Goal: Book appointment/travel/reservation

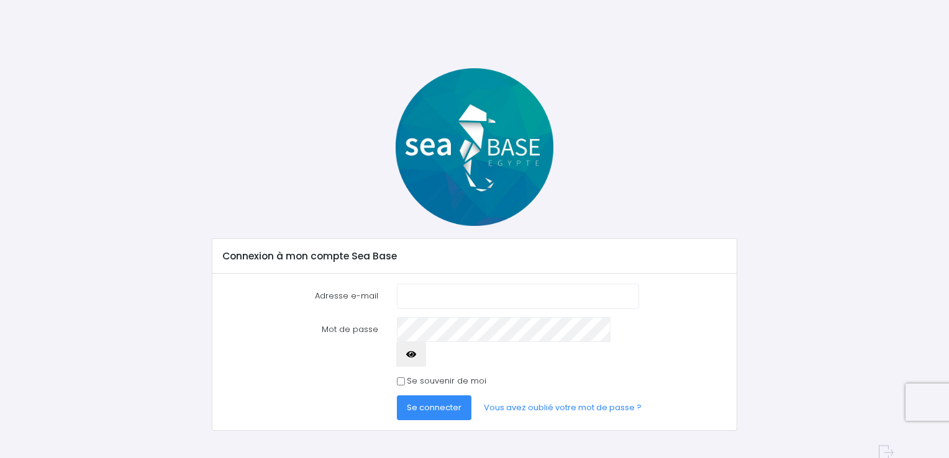
type input "[EMAIL_ADDRESS][DOMAIN_NAME]"
click at [438, 402] on span "Se connecter" at bounding box center [434, 408] width 55 height 12
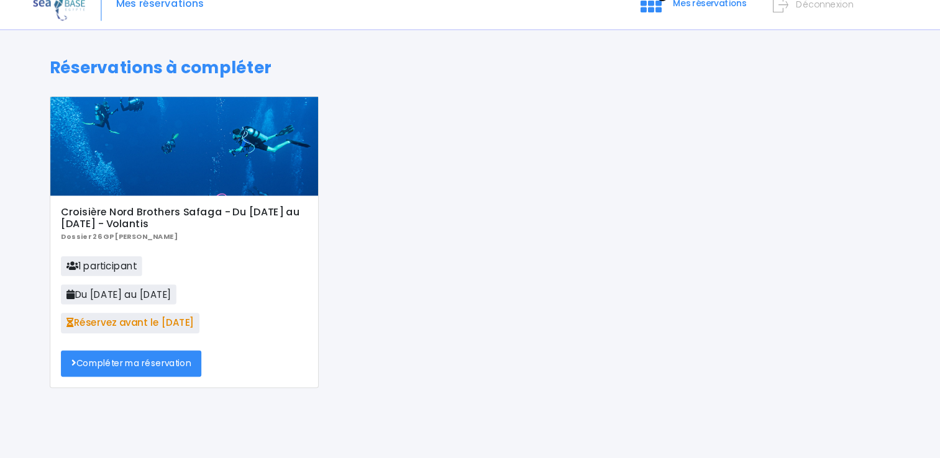
click at [139, 371] on link "Compléter ma réservation" at bounding box center [148, 364] width 132 height 25
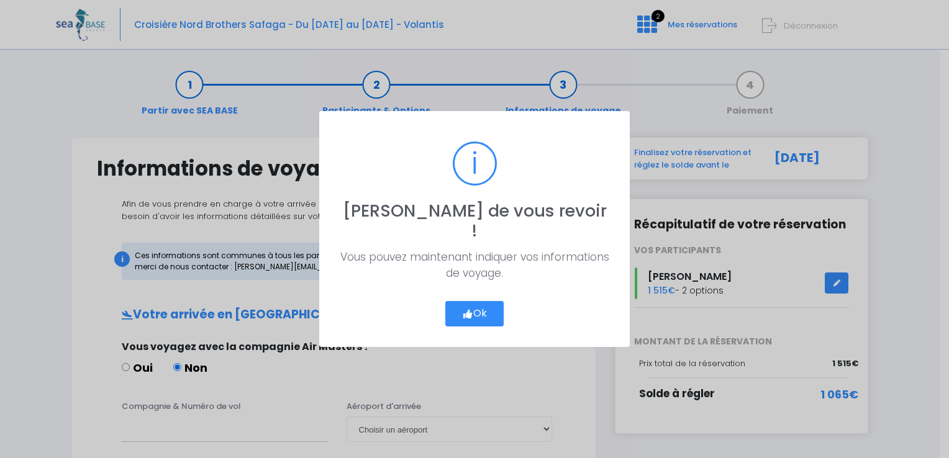
click at [460, 301] on button "Ok" at bounding box center [474, 314] width 58 height 26
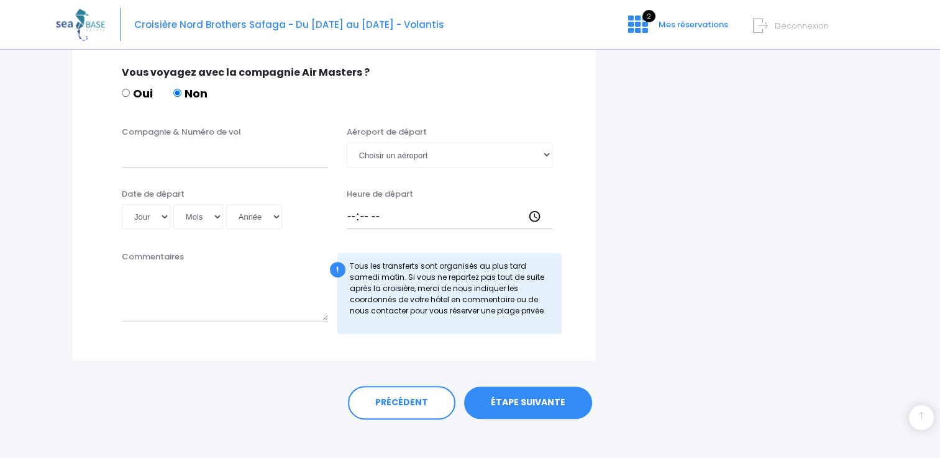
scroll to position [631, 0]
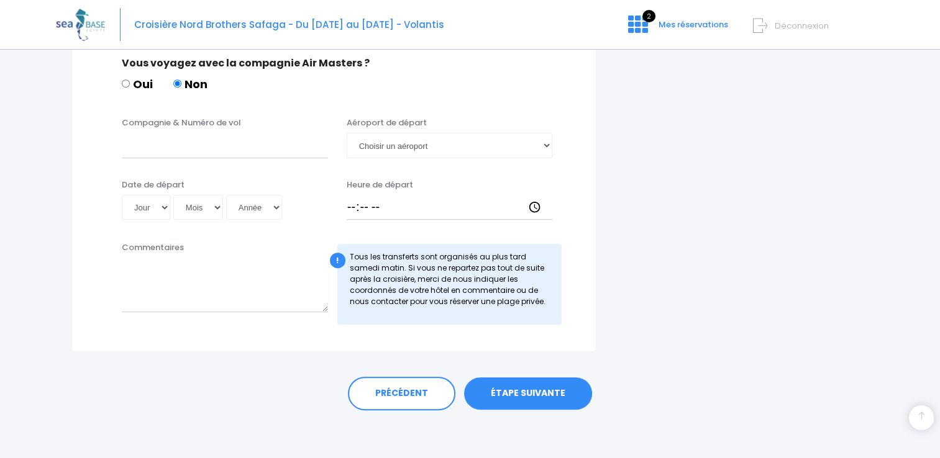
click at [515, 393] on link "ÉTAPE SUIVANTE" at bounding box center [528, 394] width 128 height 32
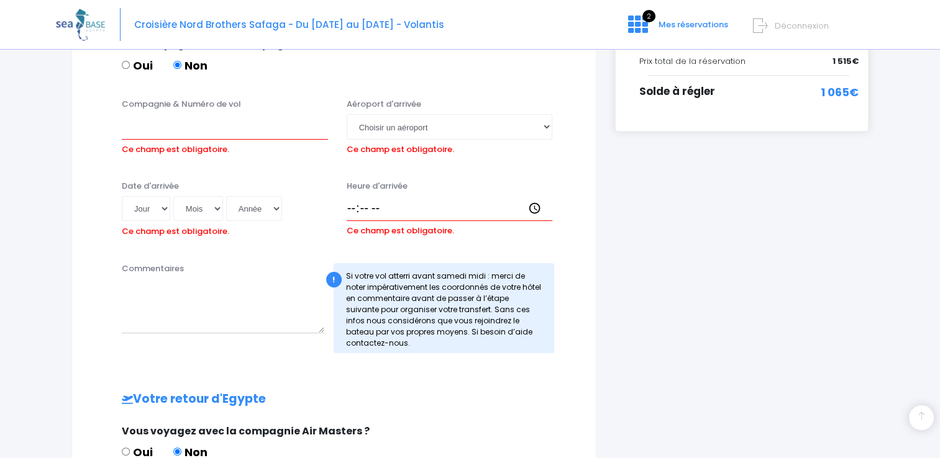
scroll to position [293, 0]
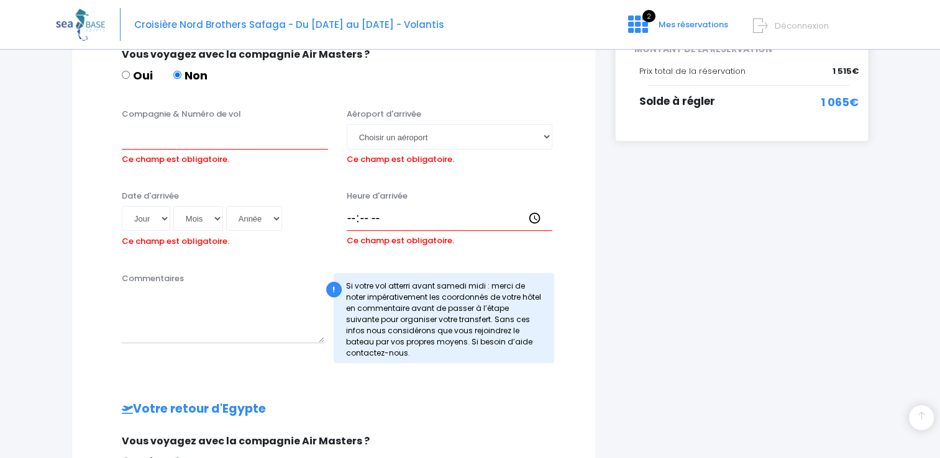
drag, startPoint x: 939, startPoint y: 154, endPoint x: 939, endPoint y: 178, distance: 23.6
click at [939, 178] on div "Notre plateforme de réservation n'est pas compatible avec votre appareil. Veuil…" at bounding box center [470, 292] width 940 height 1171
drag, startPoint x: 939, startPoint y: 148, endPoint x: 942, endPoint y: 256, distance: 107.5
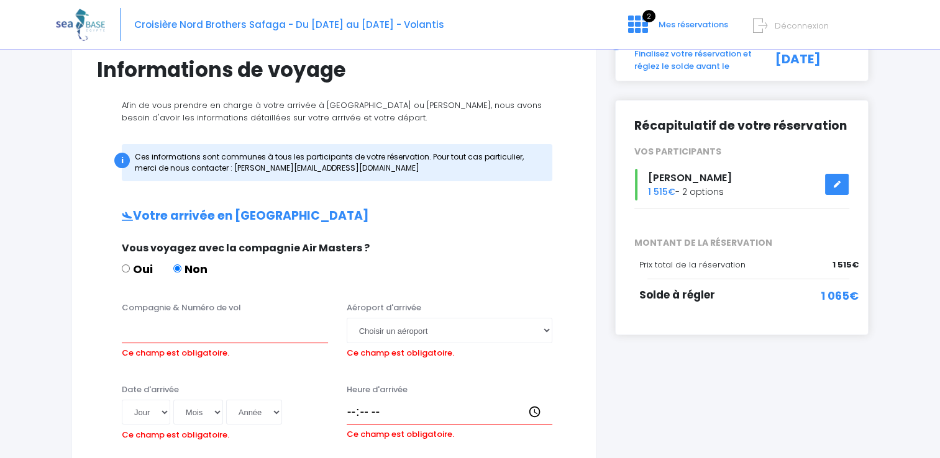
scroll to position [0, 0]
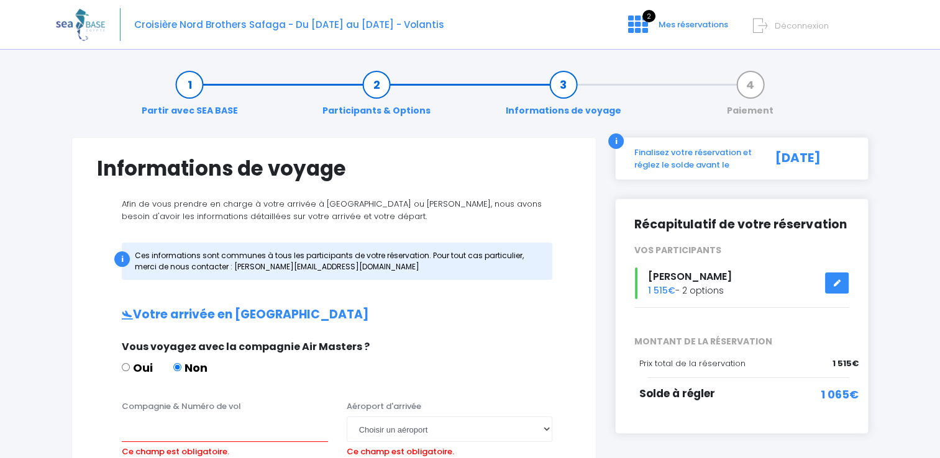
click at [834, 278] on link at bounding box center [837, 284] width 24 height 22
click at [835, 283] on icon at bounding box center [836, 283] width 9 height 0
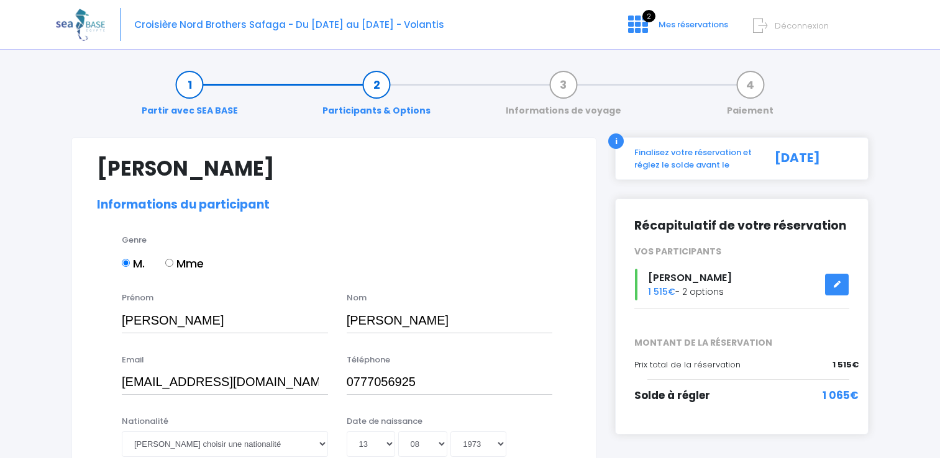
select select "N3"
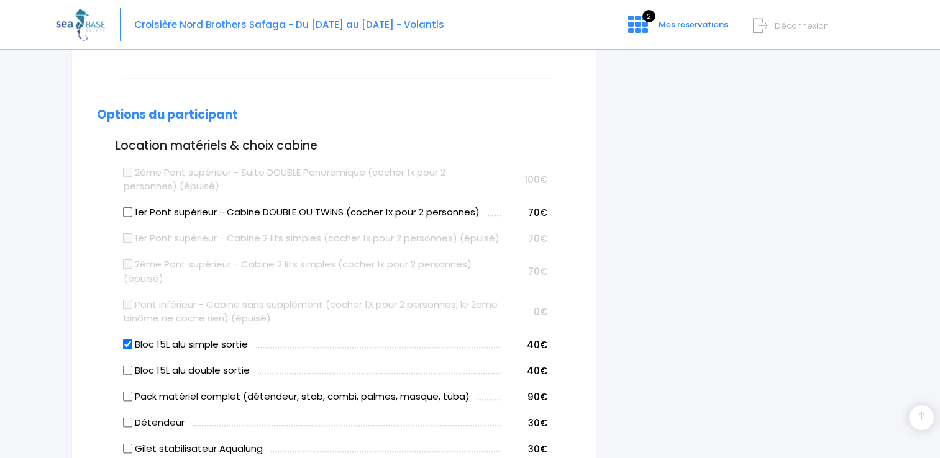
scroll to position [585, 0]
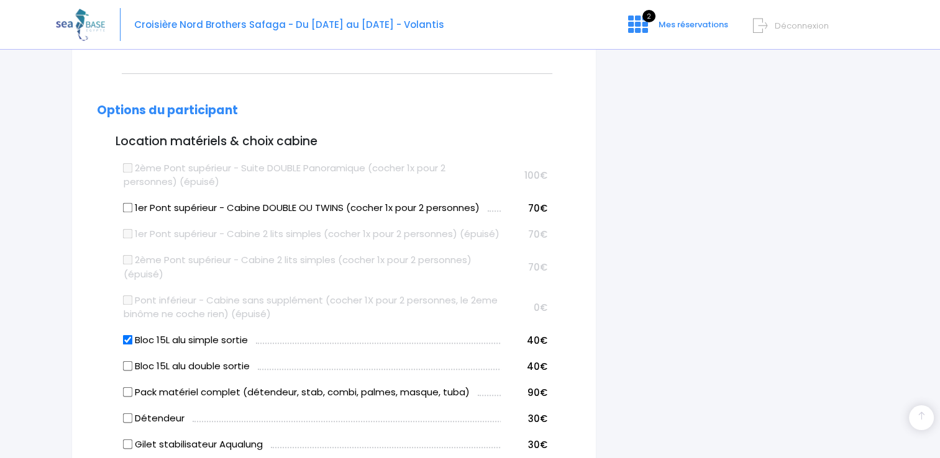
click at [126, 205] on input "1er Pont supérieur - Cabine DOUBLE OU TWINS (cocher 1x pour 2 personnes)" at bounding box center [128, 208] width 10 height 10
checkbox input "true"
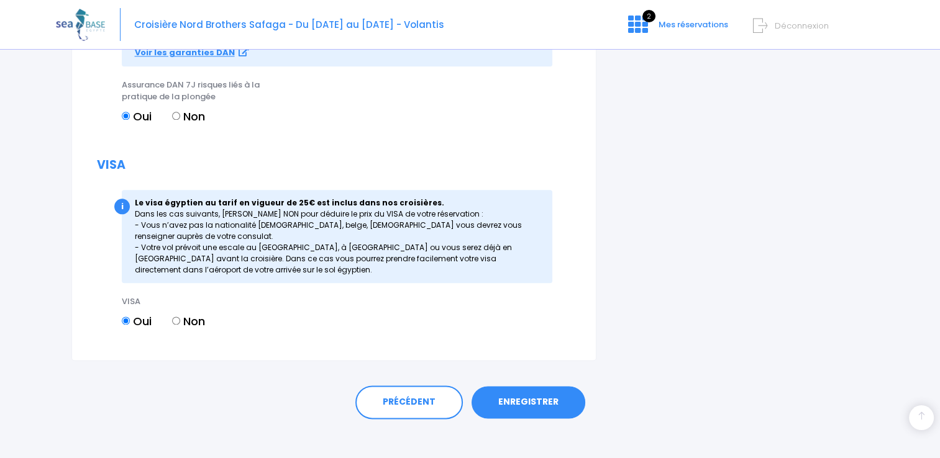
scroll to position [1485, 0]
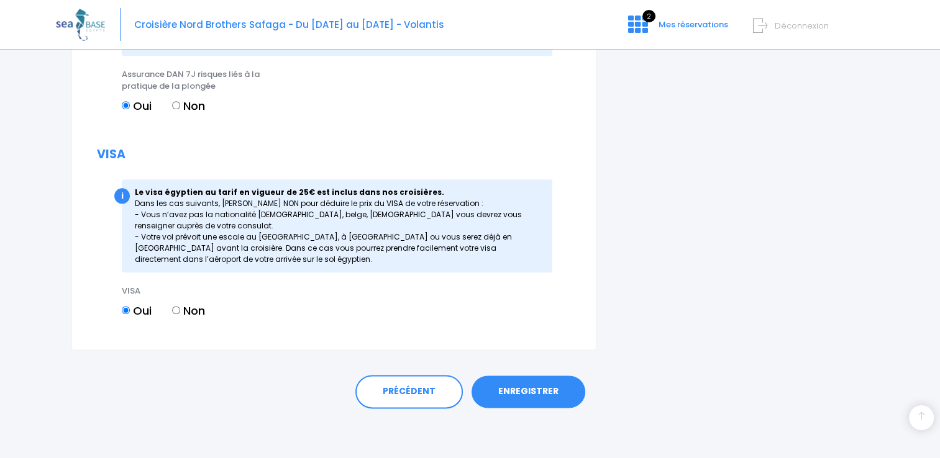
click at [519, 394] on link "ENREGISTRER" at bounding box center [528, 392] width 114 height 32
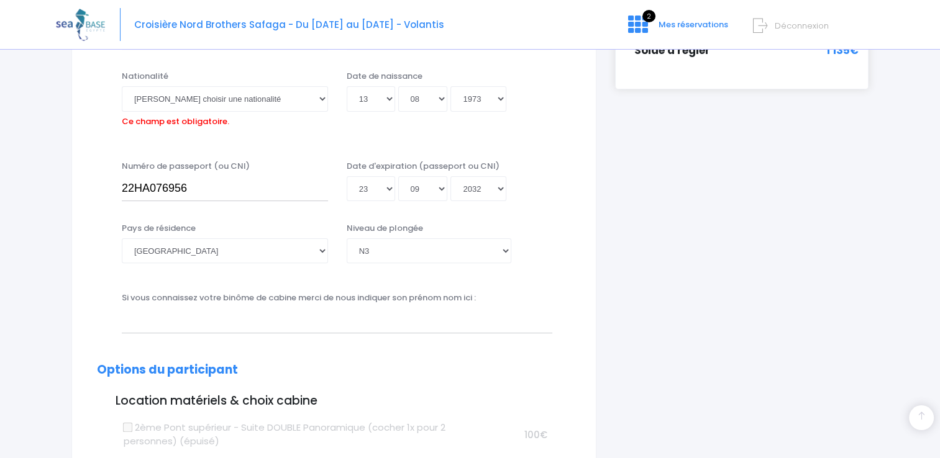
scroll to position [307, 0]
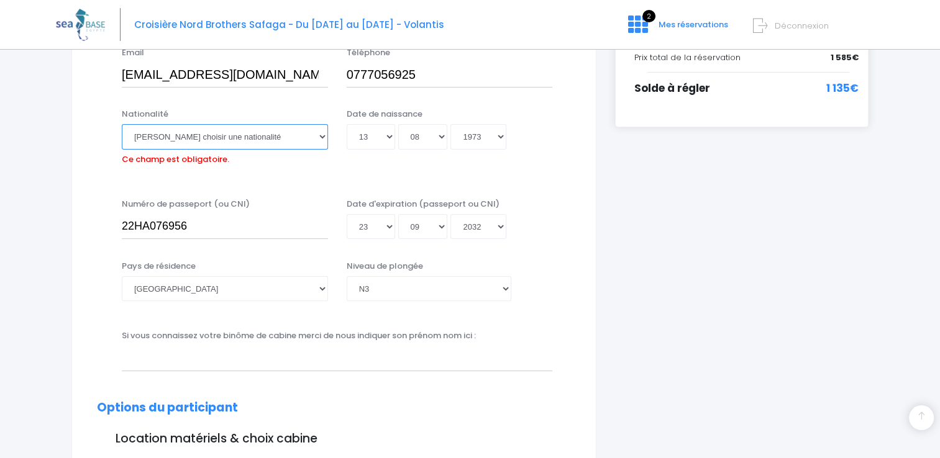
click at [318, 134] on select "Veuillez choisir une nationalité Afghane Albanaise Algerienne Allemande America…" at bounding box center [225, 136] width 206 height 25
click at [213, 131] on select "Veuillez choisir une nationalité Afghane Albanaise Algerienne Allemande America…" at bounding box center [225, 136] width 206 height 25
drag, startPoint x: 213, startPoint y: 131, endPoint x: 242, endPoint y: 138, distance: 29.4
click at [242, 138] on select "Veuillez choisir une nationalité Afghane Albanaise Algerienne Allemande America…" at bounding box center [225, 136] width 206 height 25
select select "Française"
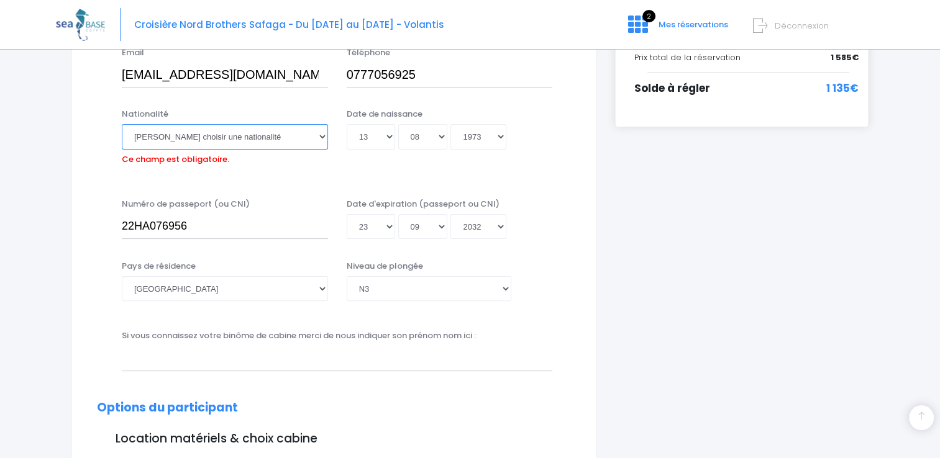
click at [122, 124] on select "Veuillez choisir une nationalité Afghane Albanaise Algerienne Allemande America…" at bounding box center [225, 136] width 206 height 25
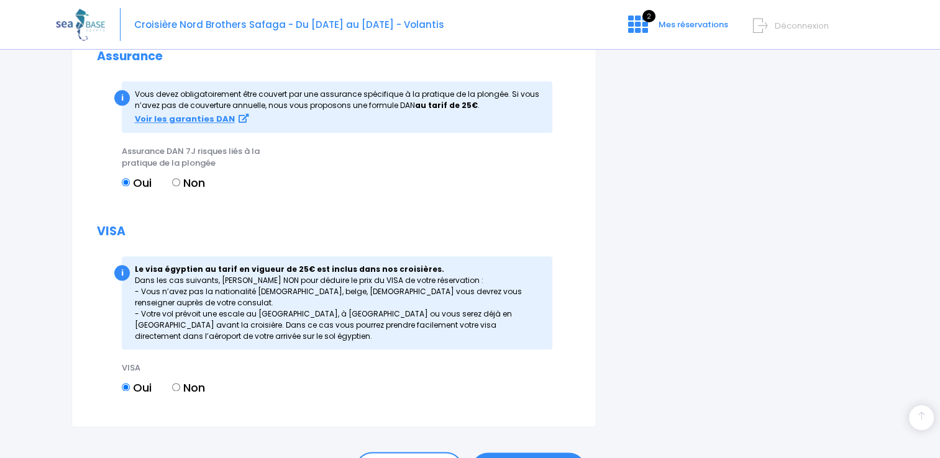
scroll to position [1485, 0]
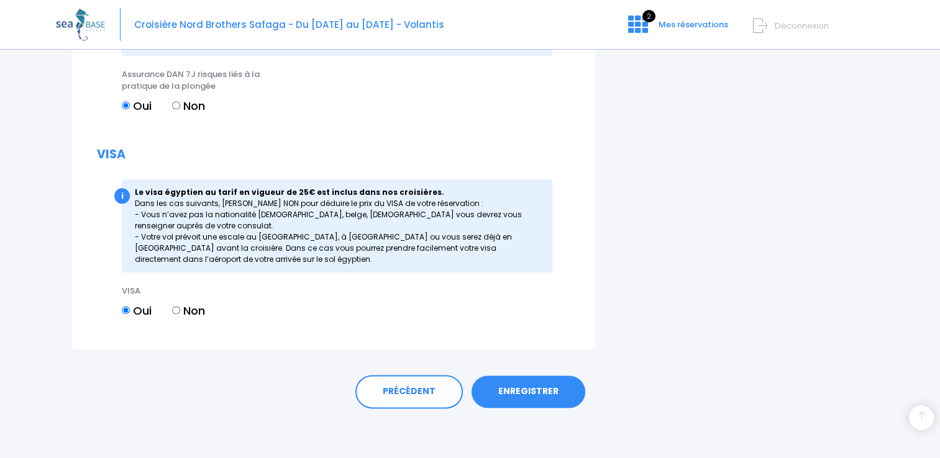
click at [527, 396] on link "ENREGISTRER" at bounding box center [528, 392] width 114 height 32
